Goal: Information Seeking & Learning: Learn about a topic

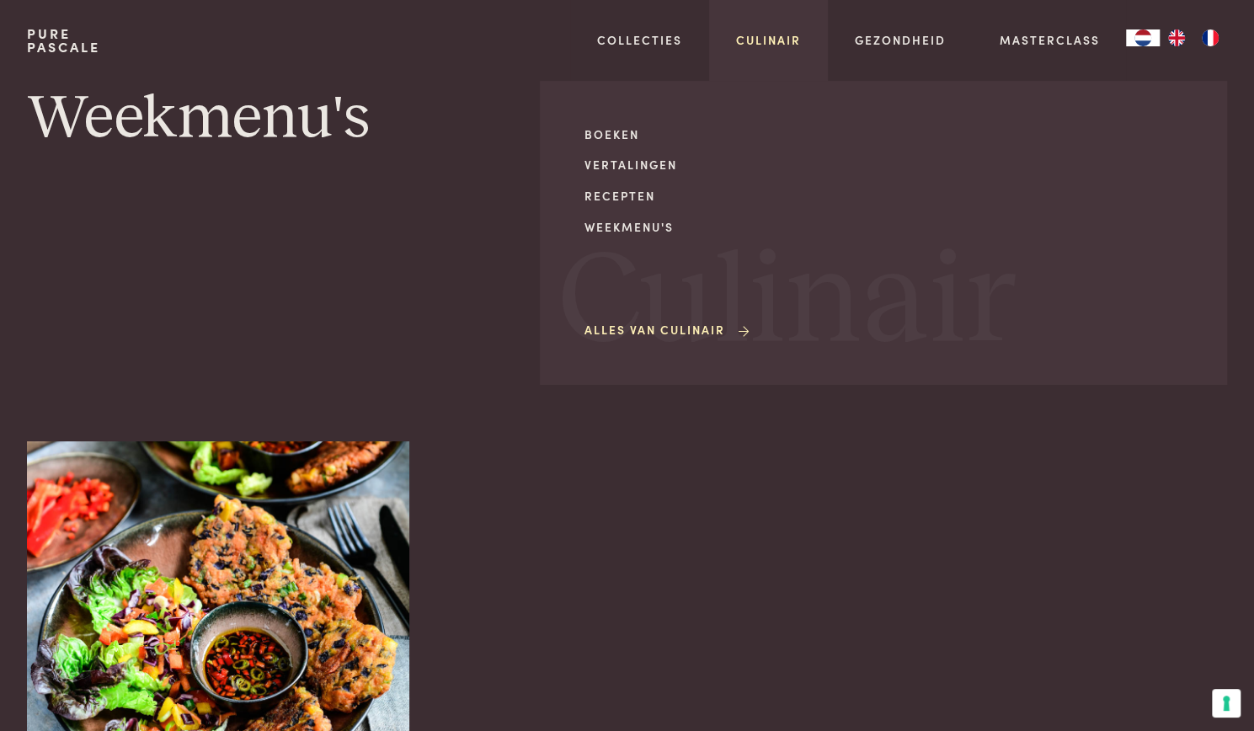
click at [780, 40] on link "Culinair" at bounding box center [768, 40] width 65 height 18
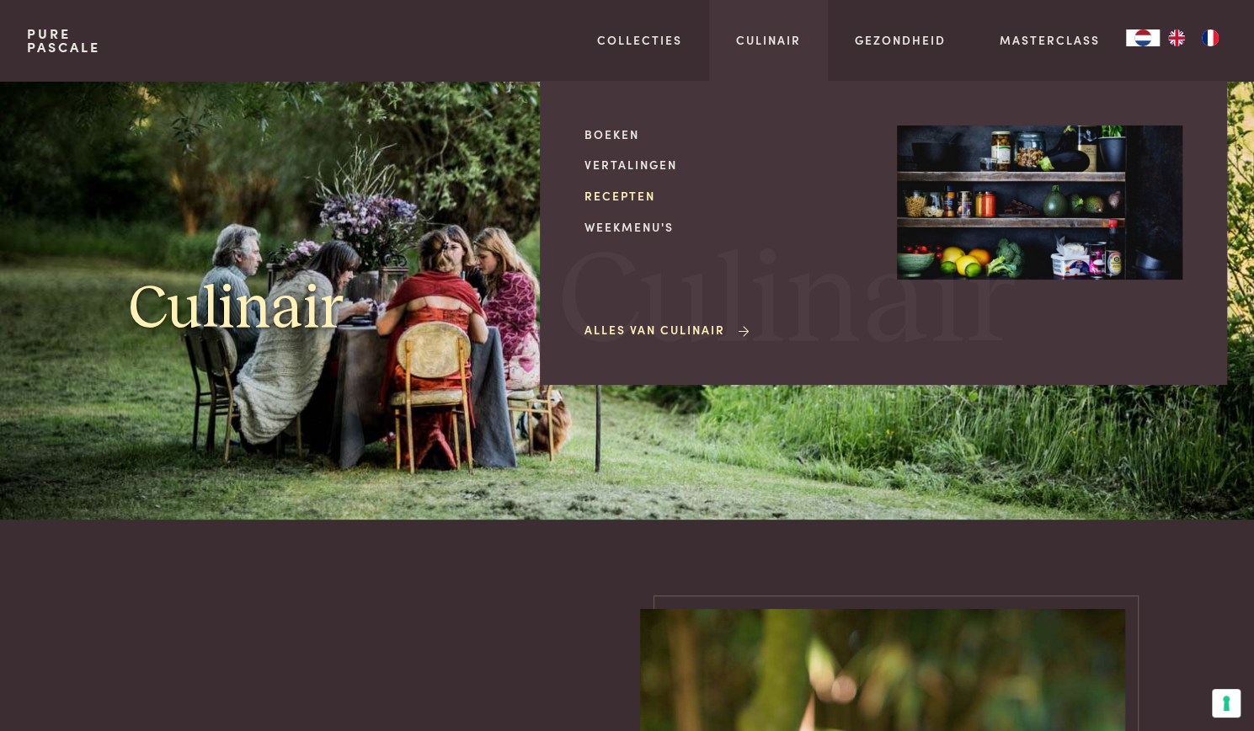
click at [621, 187] on link "Recepten" at bounding box center [728, 196] width 286 height 18
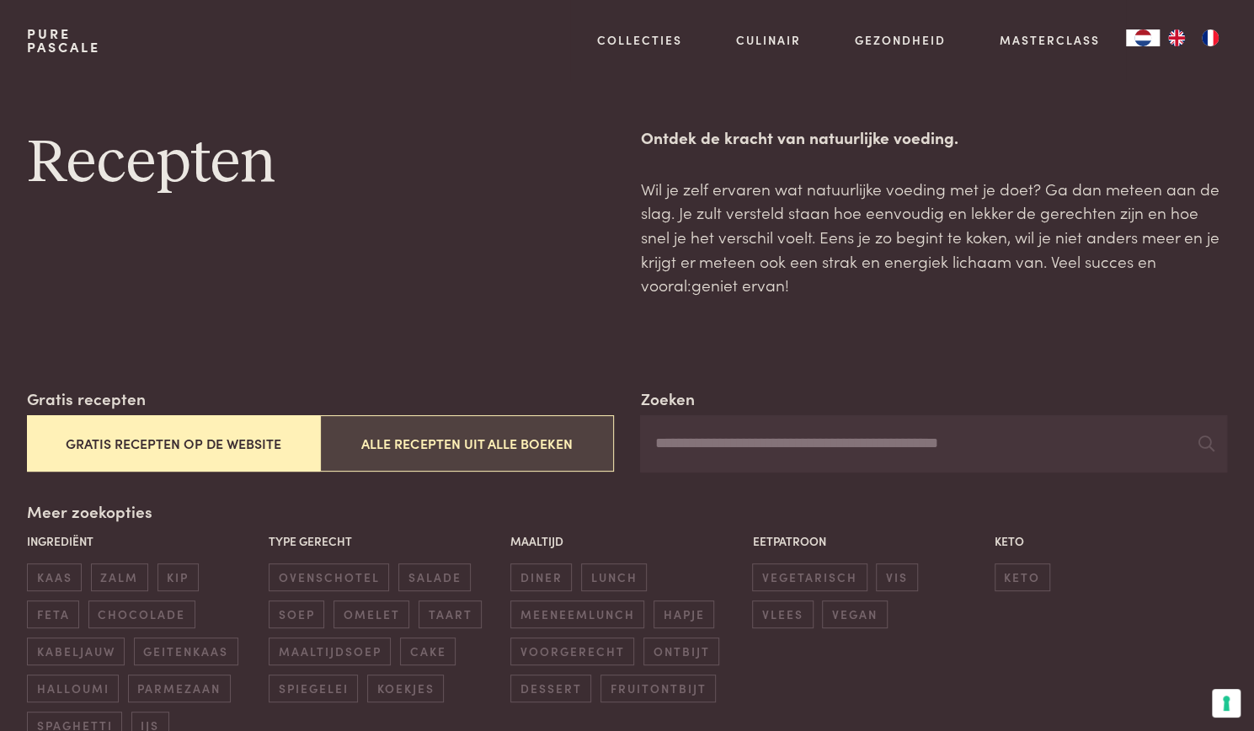
click at [413, 447] on button "Alle recepten uit alle boeken" at bounding box center [466, 443] width 293 height 56
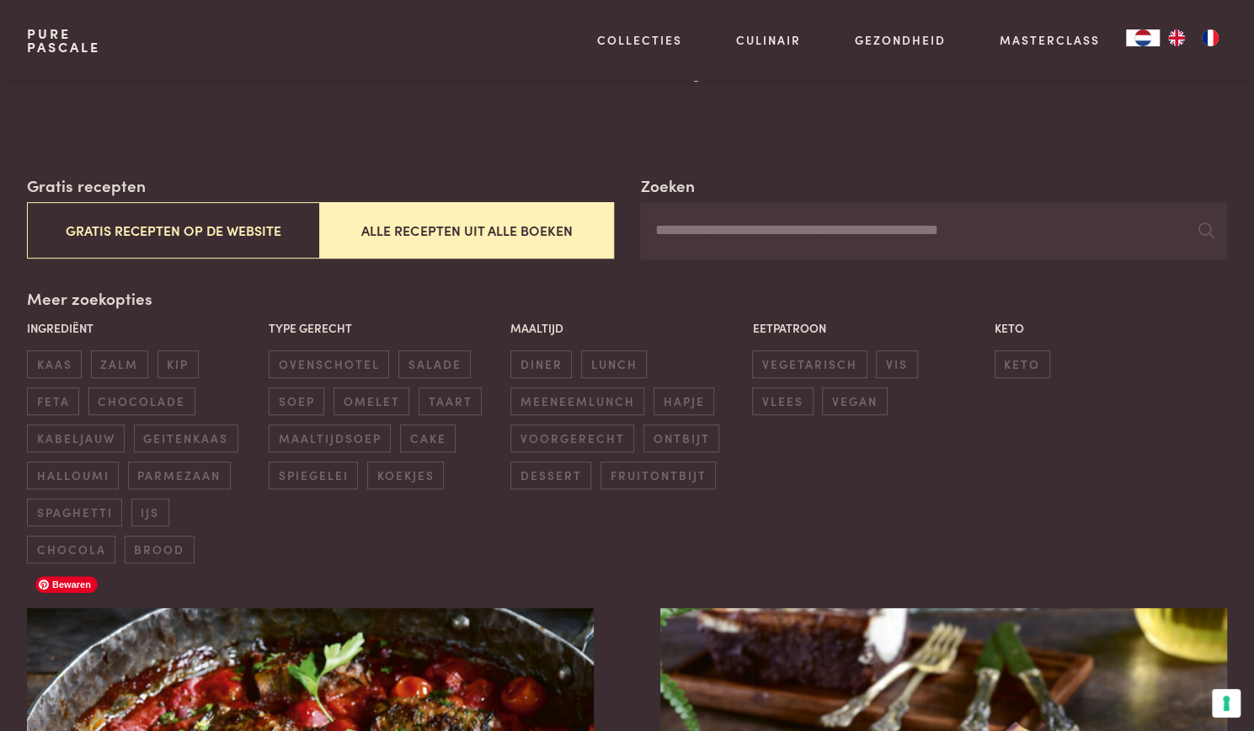
scroll to position [201, 0]
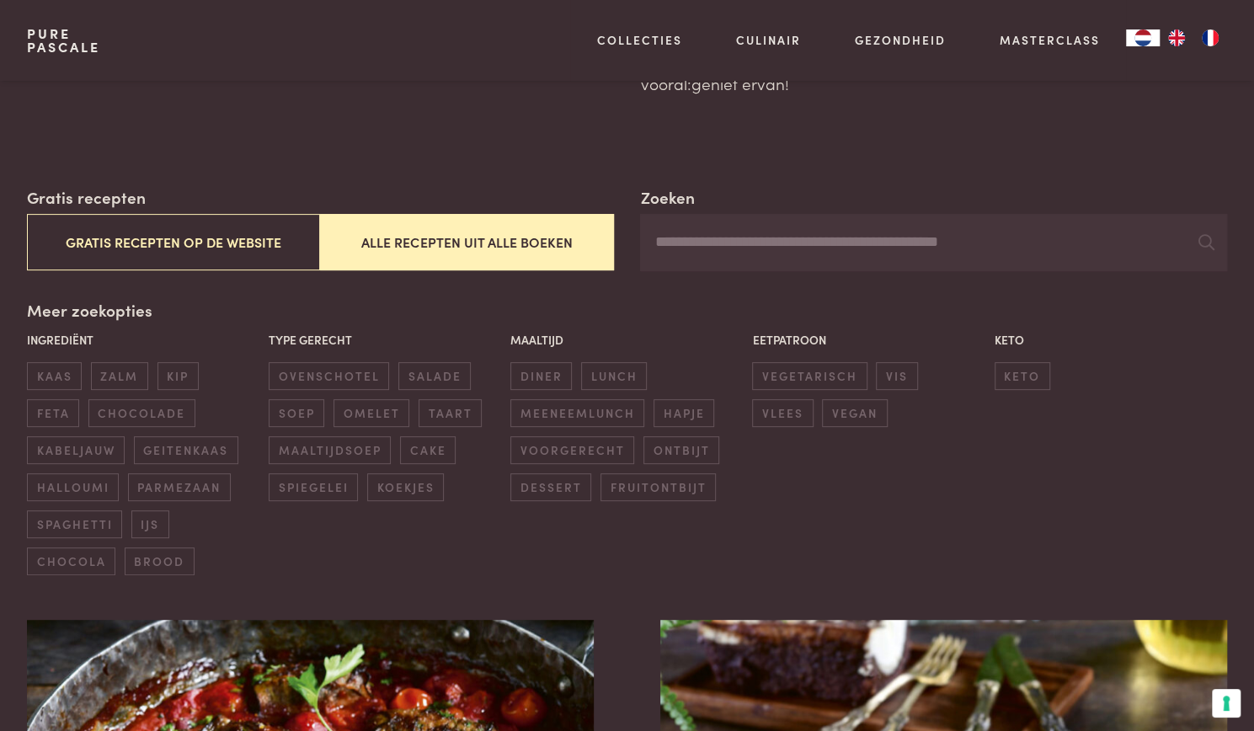
click at [689, 234] on input "Zoeken" at bounding box center [933, 242] width 587 height 57
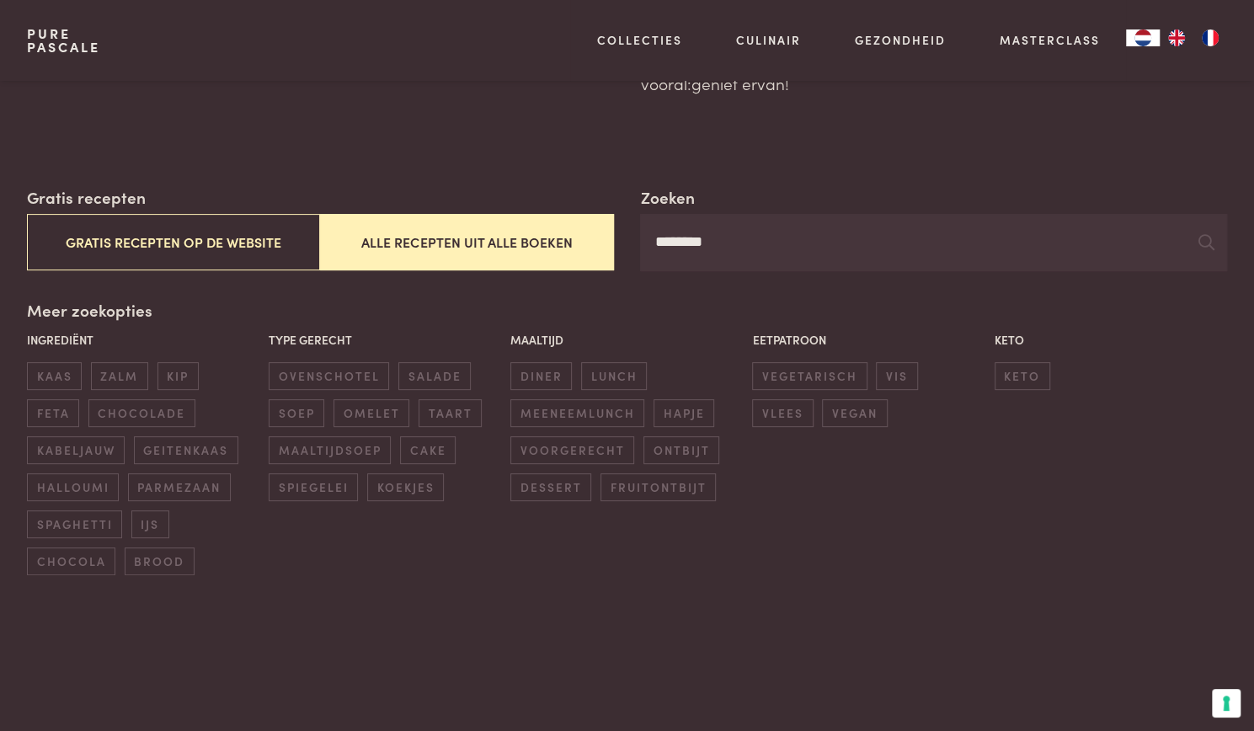
type input "********"
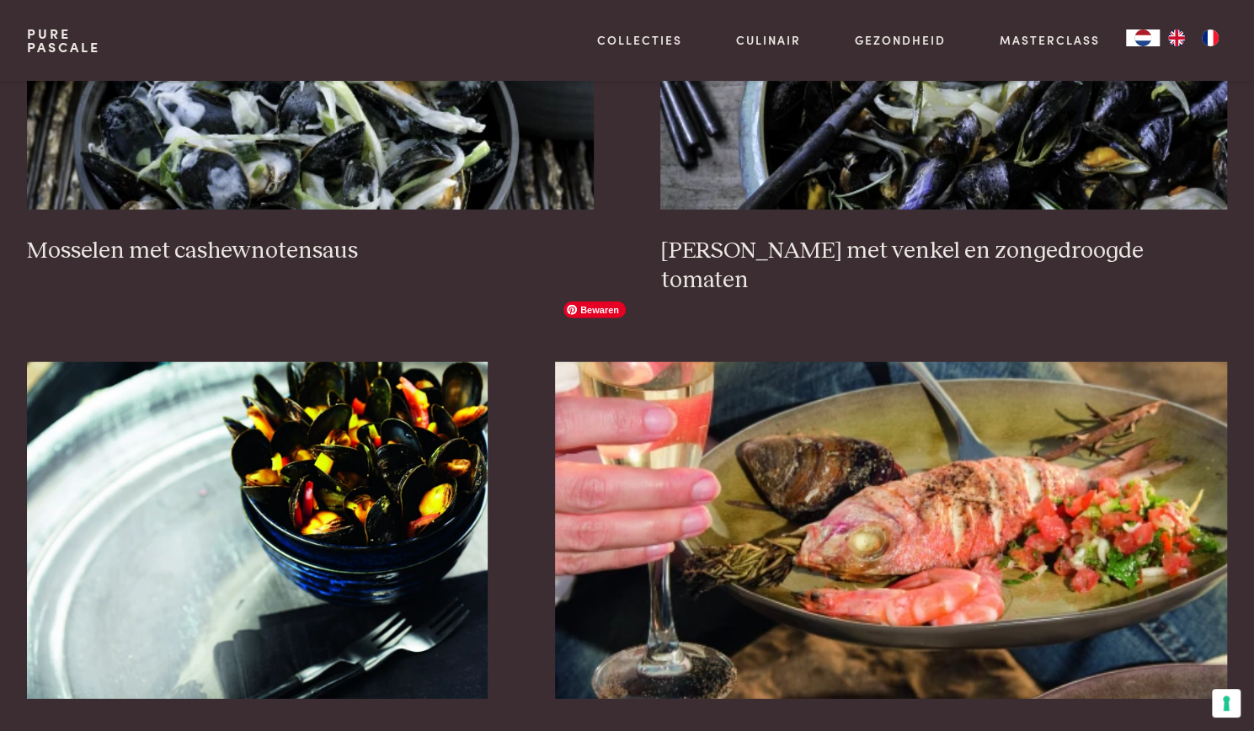
scroll to position [2364, 0]
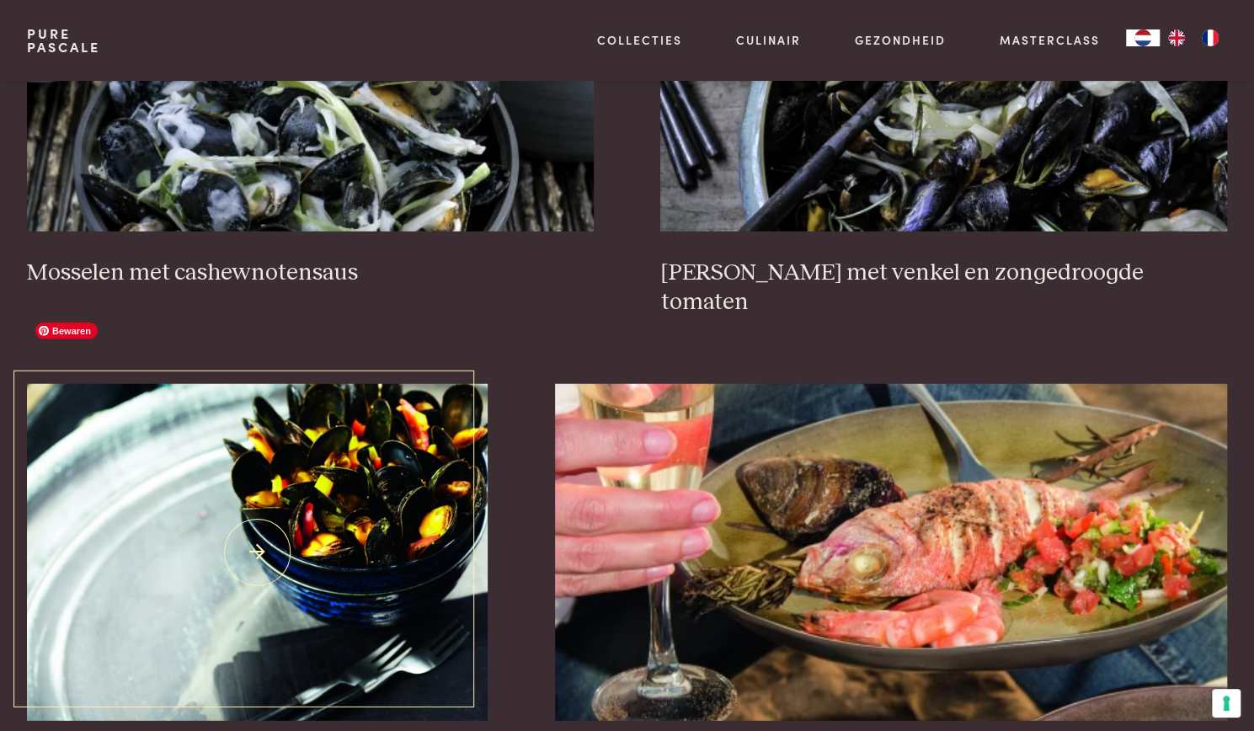
click at [375, 476] on img at bounding box center [257, 552] width 461 height 337
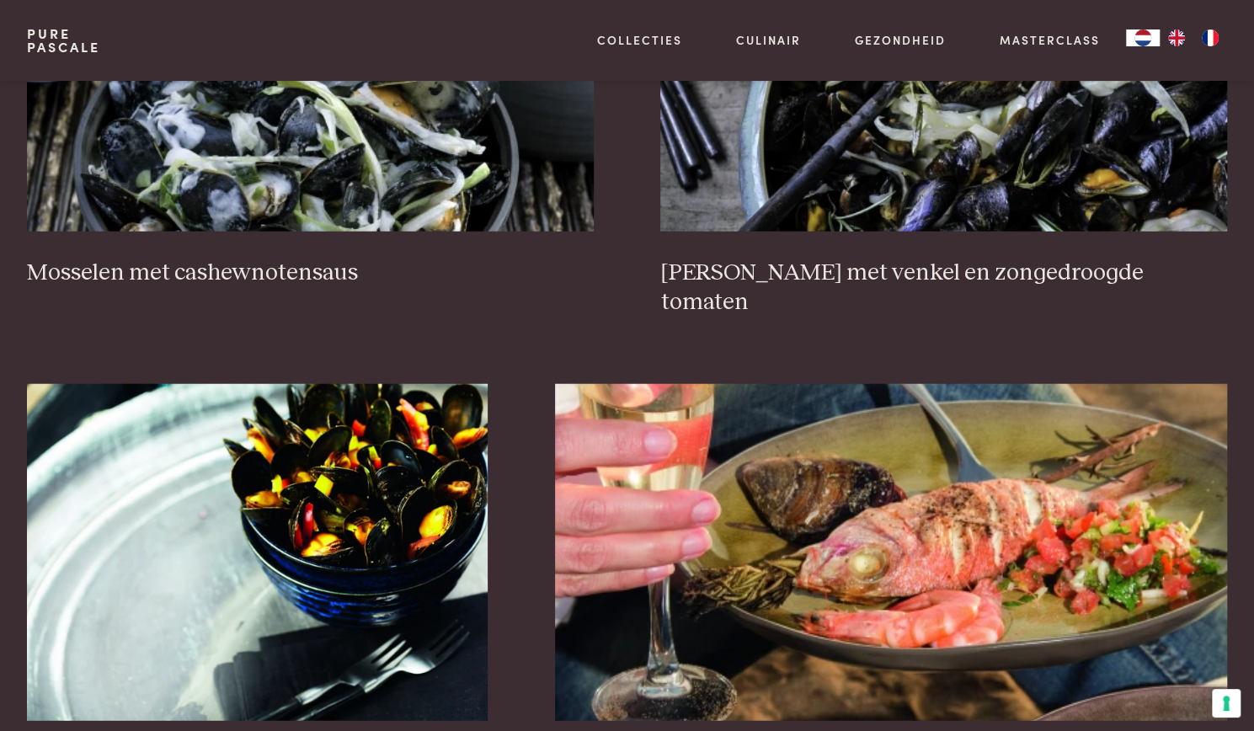
scroll to position [2101, 0]
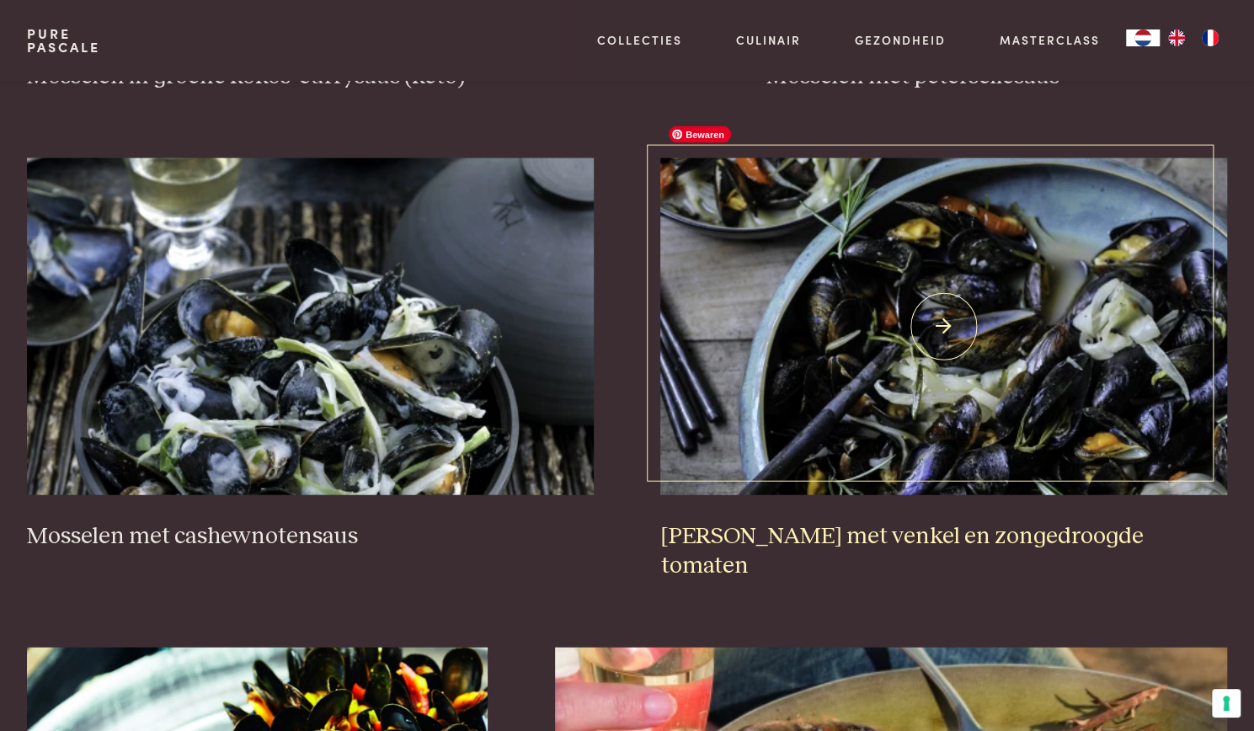
click at [905, 318] on img at bounding box center [943, 326] width 567 height 337
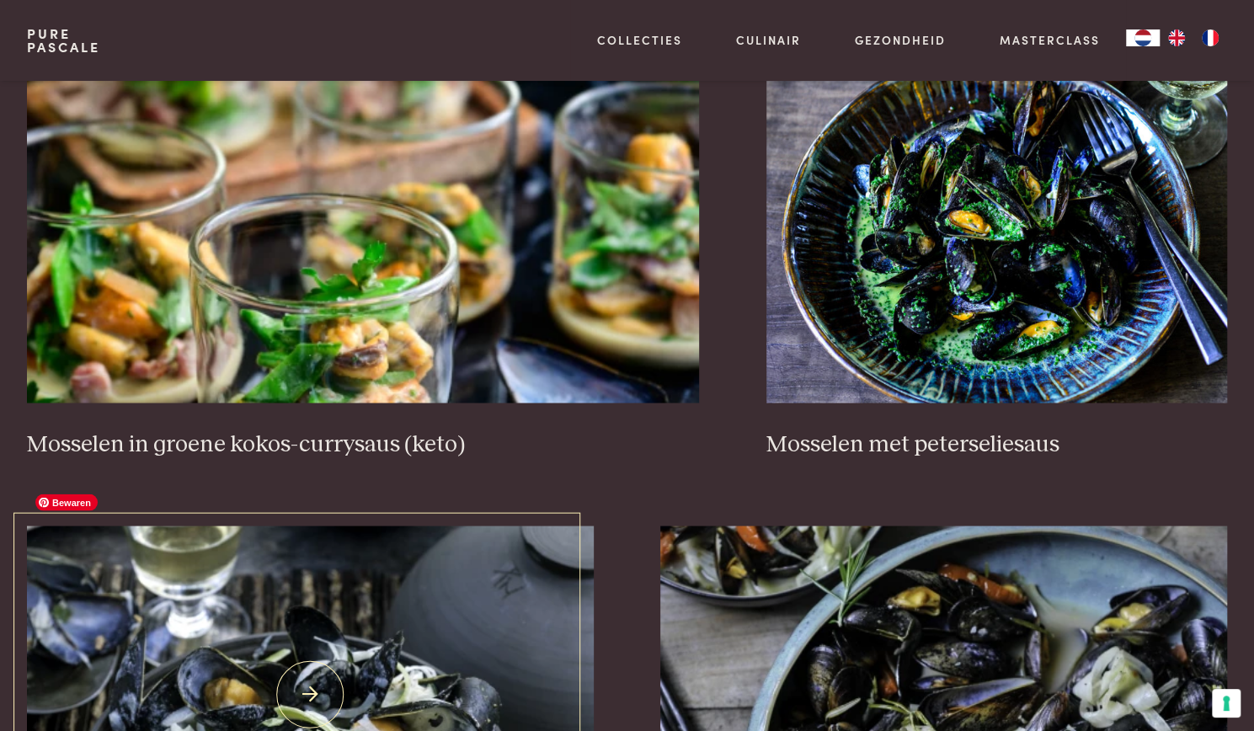
scroll to position [1705, 0]
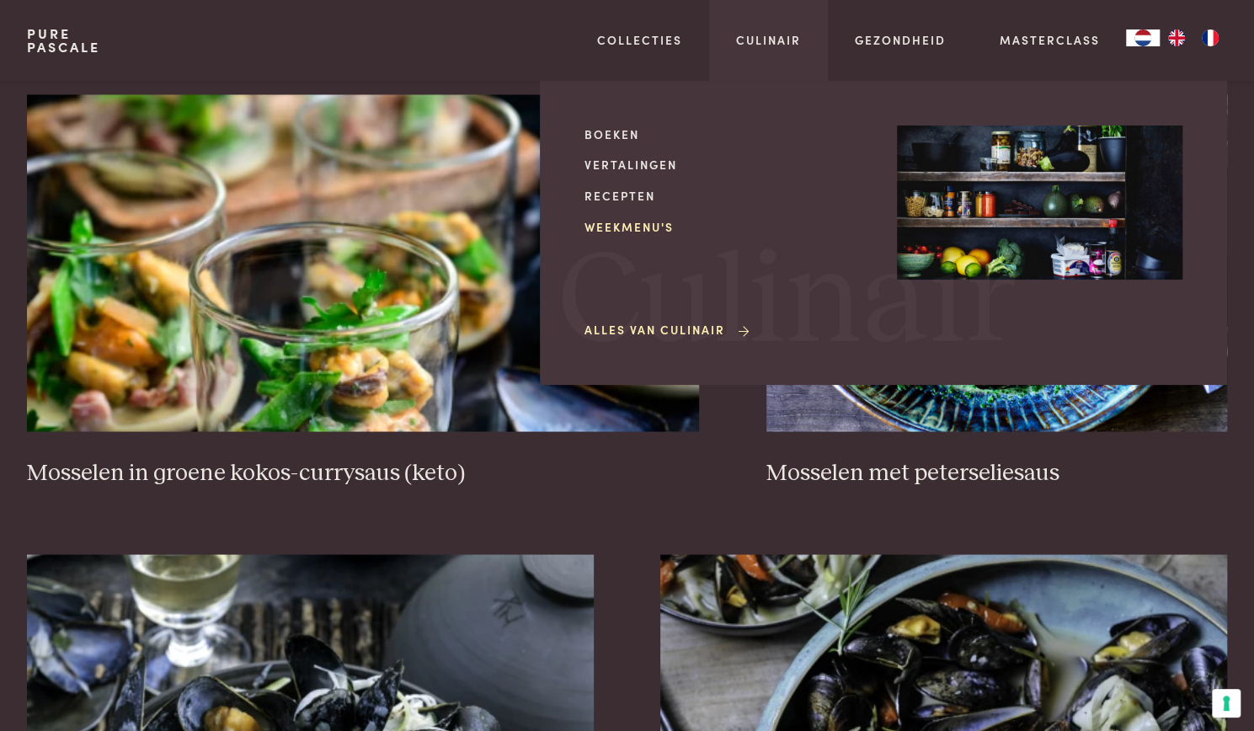
click at [632, 222] on link "Weekmenu's" at bounding box center [728, 227] width 286 height 18
